Goal: Use online tool/utility: Utilize a website feature to perform a specific function

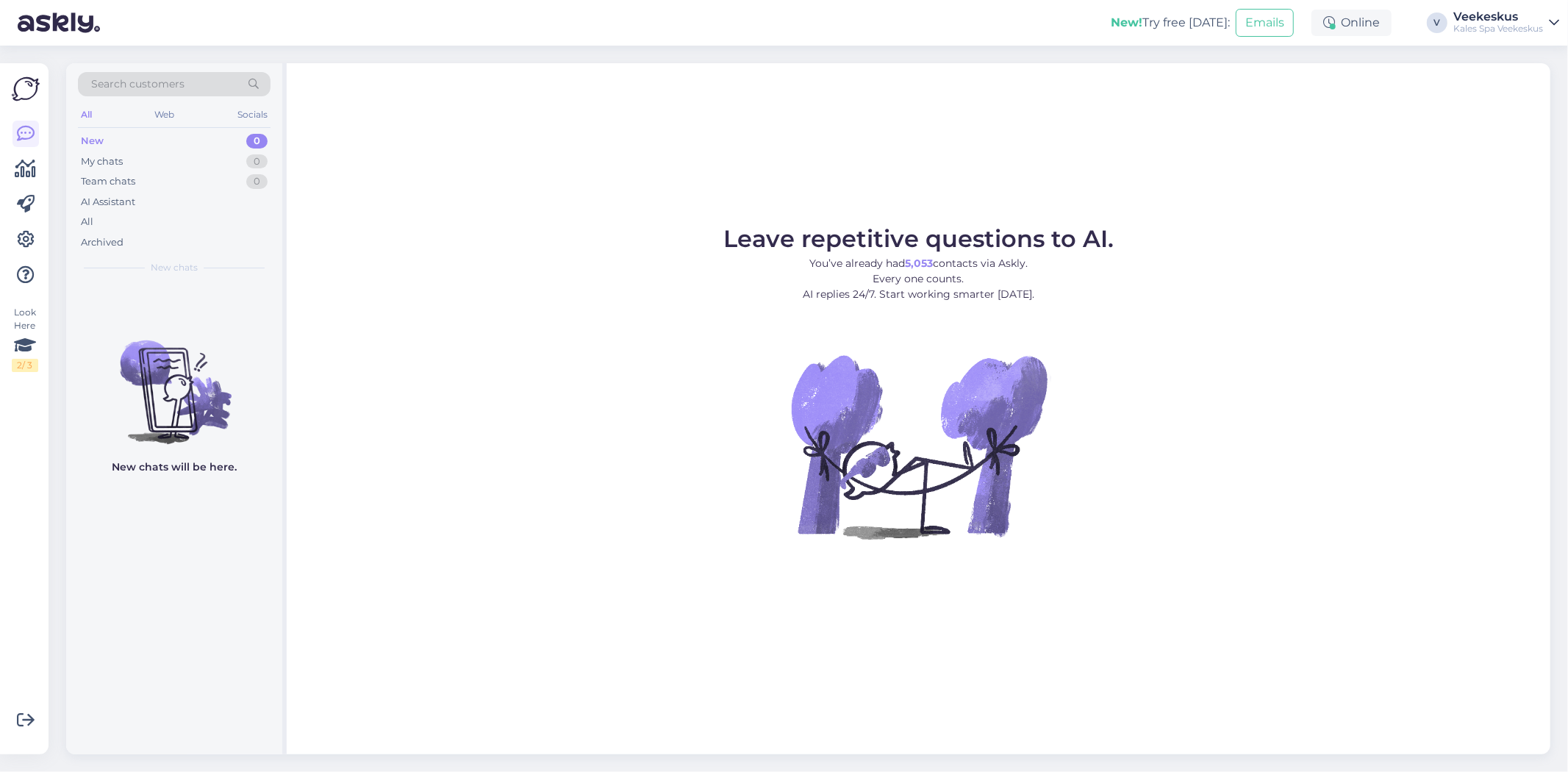
click at [553, 436] on figure "Leave repetitive questions to AI. You’ve already had 5,053 contacts via Askly. …" at bounding box center [918, 402] width 1237 height 352
click at [576, 394] on figure "Leave repetitive questions to AI. You’ve already had 5,053 contacts via Askly. …" at bounding box center [918, 402] width 1237 height 352
drag, startPoint x: 478, startPoint y: 408, endPoint x: 468, endPoint y: 402, distance: 11.7
click at [468, 402] on figure "Leave repetitive questions to AI. You’ve already had 5,053 contacts via Askly. …" at bounding box center [918, 402] width 1237 height 352
click at [159, 142] on div "New 0" at bounding box center [174, 141] width 192 height 21
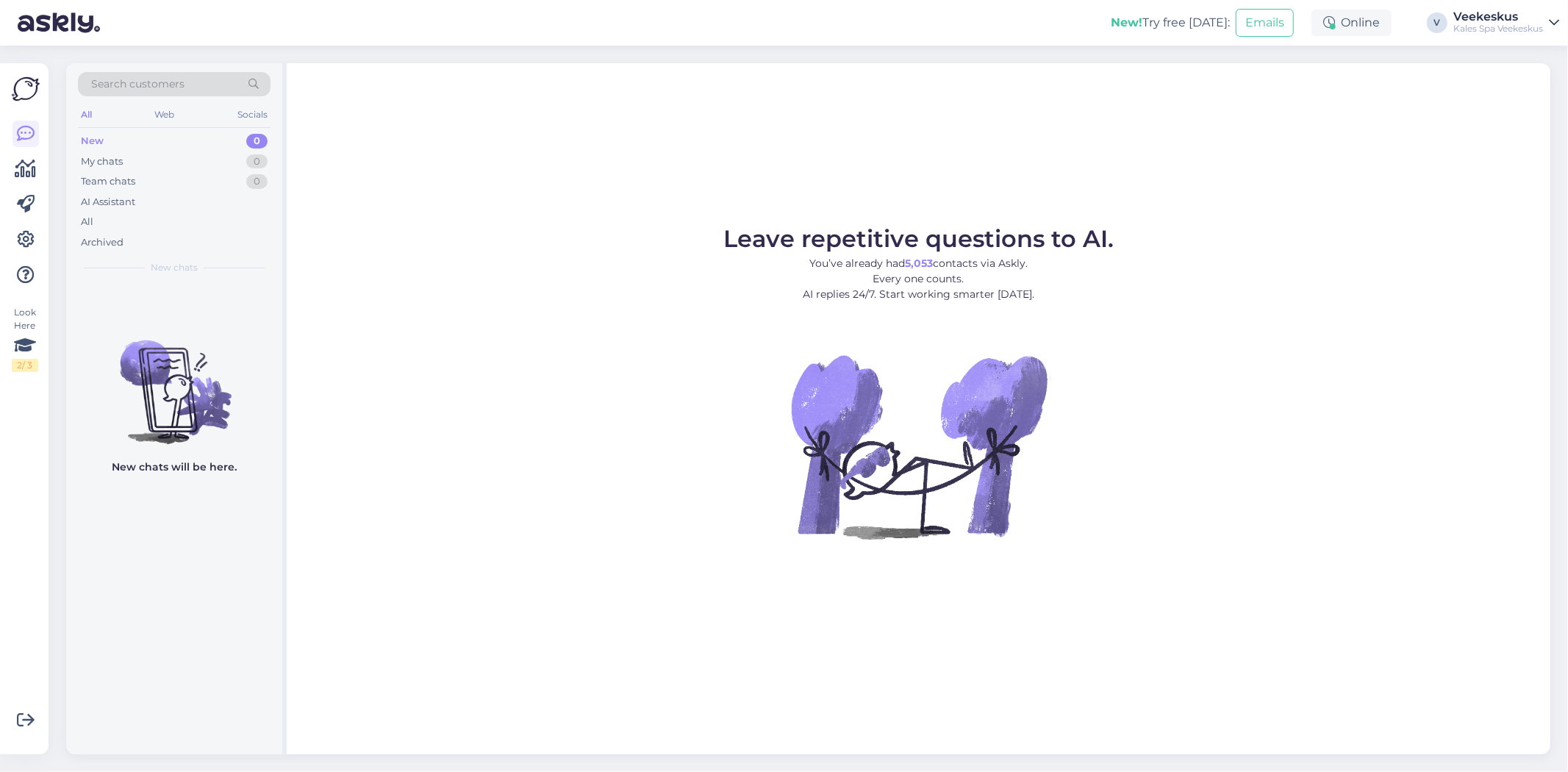
click at [1309, 498] on figure "Leave repetitive questions to AI. You’ve already had 5,053 contacts via Askly. …" at bounding box center [918, 402] width 1237 height 352
click at [1320, 509] on figure "Leave repetitive questions to AI. You’ve already had 5,053 contacts via Askly. …" at bounding box center [918, 402] width 1237 height 352
drag, startPoint x: 1310, startPoint y: 527, endPoint x: 1267, endPoint y: 635, distance: 116.2
click at [1310, 528] on figure "Leave repetitive questions to AI. You’ve already had 5,053 contacts via Askly. …" at bounding box center [918, 402] width 1237 height 352
click at [520, 468] on figure "Leave repetitive questions to AI. You’ve already had 5,053 contacts via Askly. …" at bounding box center [918, 402] width 1237 height 352
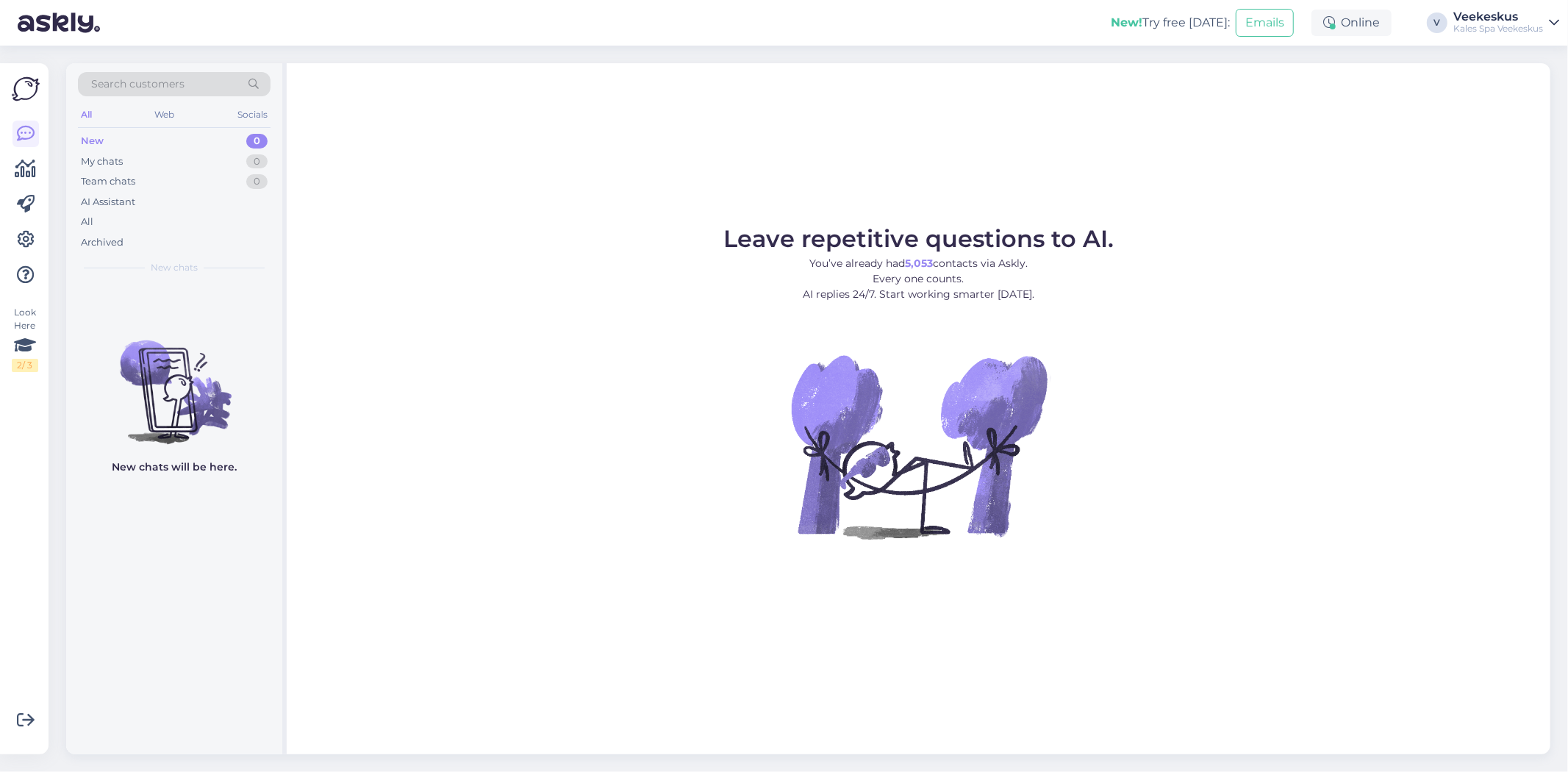
click at [512, 459] on figure "Leave repetitive questions to AI. You’ve already had 5,053 contacts via Askly. …" at bounding box center [918, 402] width 1237 height 352
click at [546, 456] on figure "Leave repetitive questions to AI. You’ve already had 5,053 contacts via Askly. …" at bounding box center [918, 402] width 1237 height 352
